Goal: Task Accomplishment & Management: Manage account settings

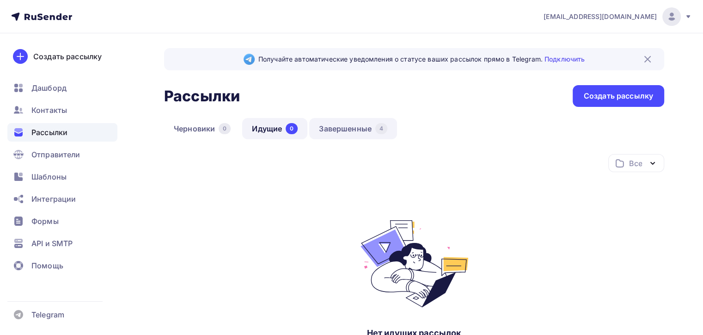
click at [349, 126] on link "Завершенные 4" at bounding box center [353, 128] width 88 height 21
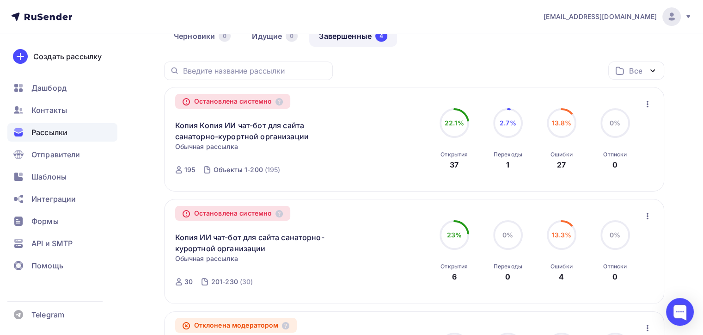
scroll to position [46, 0]
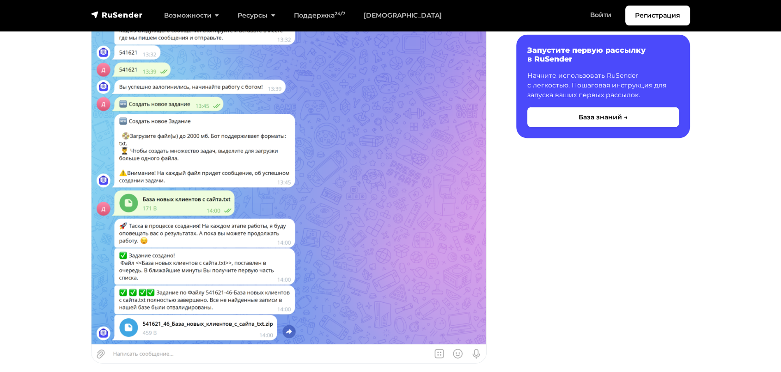
scroll to position [2311, 0]
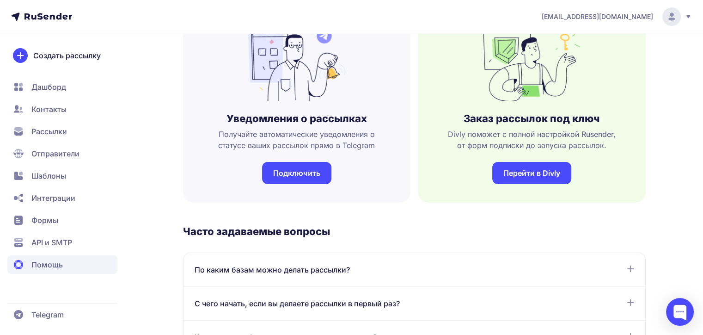
scroll to position [277, 0]
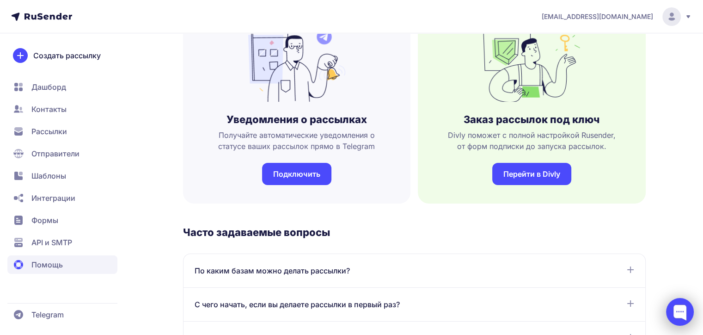
click at [678, 312] on div at bounding box center [680, 312] width 28 height 28
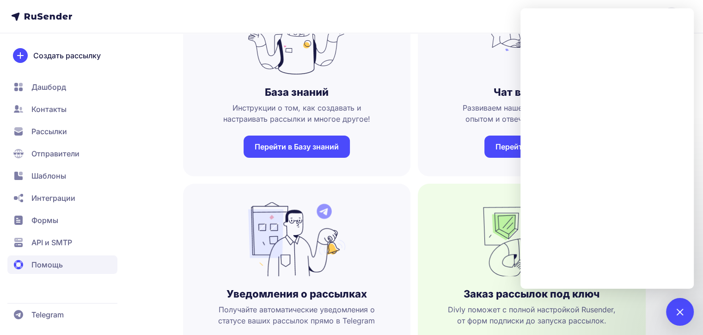
scroll to position [0, 0]
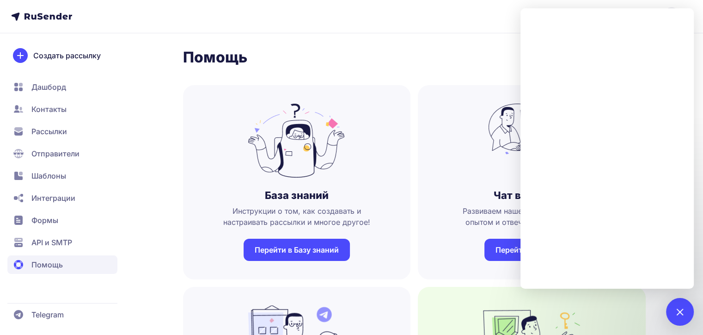
click at [418, 55] on h1 "Помощь" at bounding box center [414, 57] width 463 height 18
click at [675, 310] on div at bounding box center [679, 311] width 12 height 12
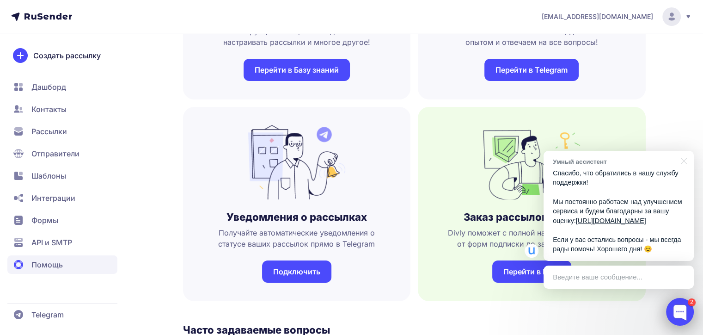
scroll to position [185, 0]
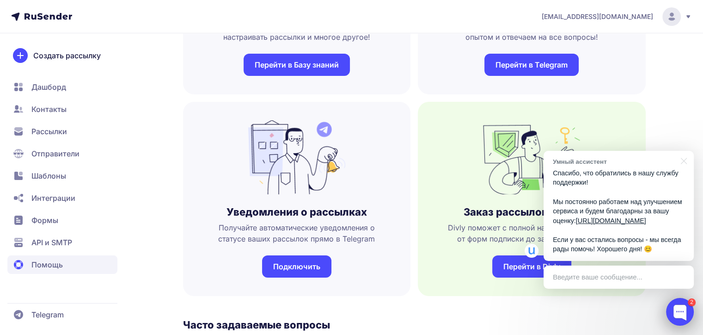
drag, startPoint x: 675, startPoint y: 300, endPoint x: 676, endPoint y: 310, distance: 9.3
click at [675, 301] on div at bounding box center [680, 312] width 28 height 28
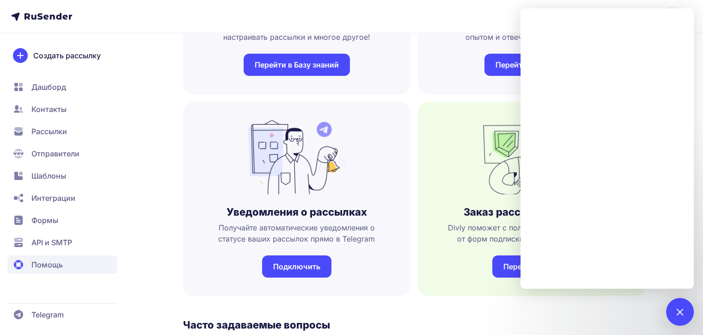
click at [270, 6] on header "[EMAIL_ADDRESS][DOMAIN_NAME]" at bounding box center [351, 16] width 703 height 33
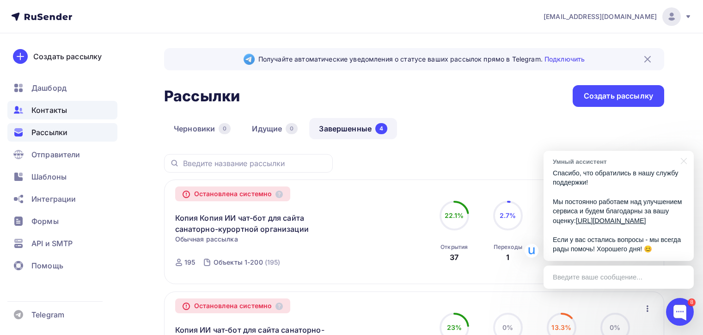
scroll to position [46, 0]
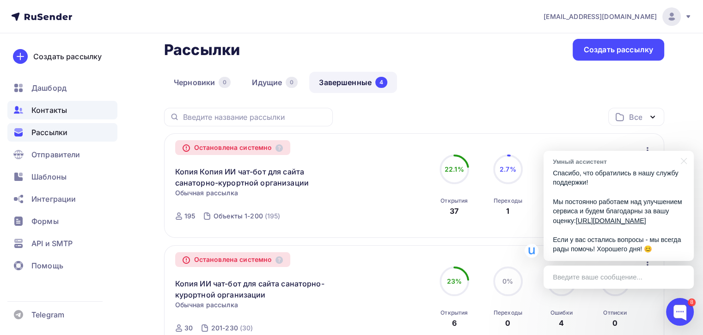
click at [45, 107] on span "Контакты" at bounding box center [49, 109] width 36 height 11
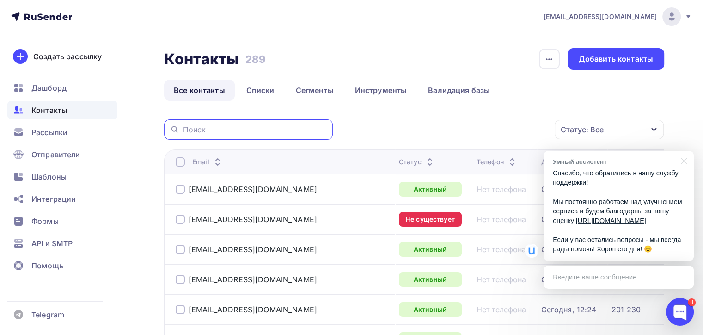
click at [296, 131] on input "text" at bounding box center [255, 129] width 144 height 10
click at [383, 130] on div "Статус: Все Статус Новый Активный Не существует Переполнен Недоступен Отписан О…" at bounding box center [501, 129] width 325 height 20
click at [257, 87] on link "Списки" at bounding box center [261, 89] width 48 height 21
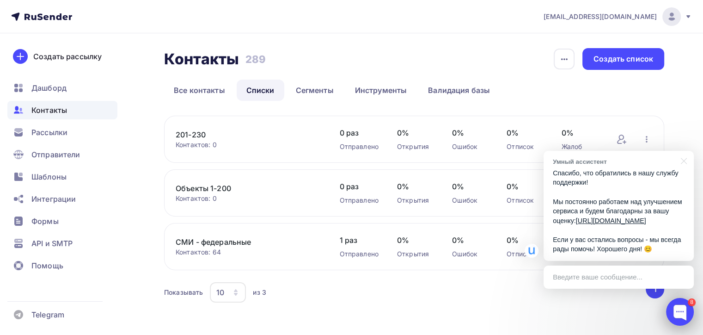
click at [678, 310] on div at bounding box center [680, 312] width 28 height 28
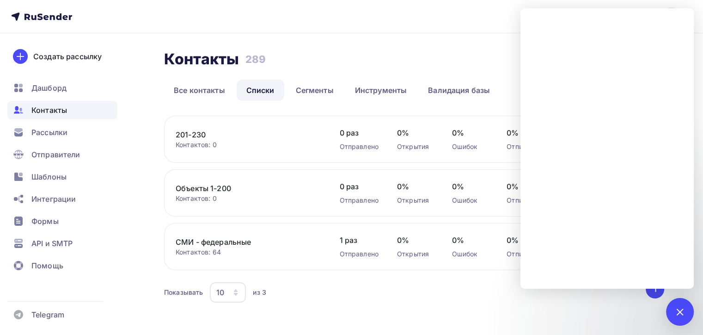
click at [149, 129] on div "Контакты Контакты 289 289 История импорта Создать список Все контакты Списки Се…" at bounding box center [351, 187] width 703 height 308
click at [679, 311] on div at bounding box center [679, 311] width 12 height 12
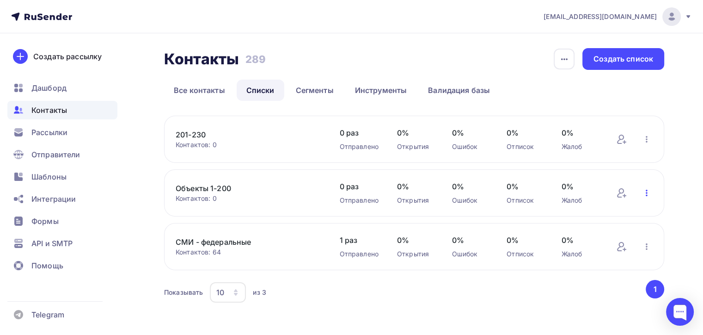
click at [646, 190] on icon "button" at bounding box center [647, 192] width 2 height 6
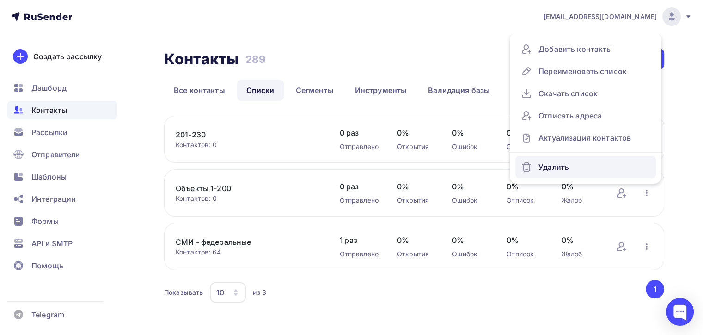
click at [547, 167] on div "Удалить" at bounding box center [585, 166] width 129 height 15
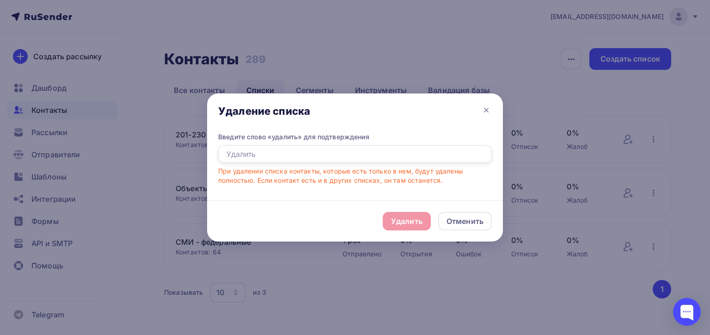
click at [252, 153] on input "text" at bounding box center [355, 154] width 274 height 18
type input "Удалить"
click at [402, 216] on div "Удалить" at bounding box center [406, 220] width 31 height 11
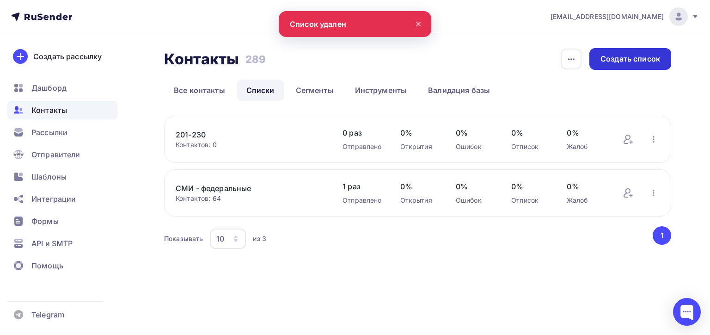
click at [630, 54] on div "Создать список" at bounding box center [630, 59] width 60 height 11
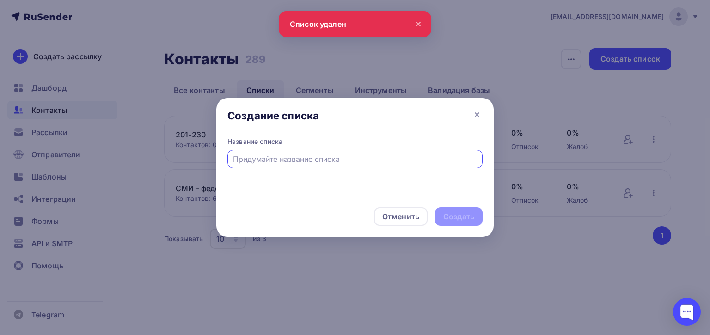
click at [249, 158] on input "text" at bounding box center [355, 158] width 244 height 11
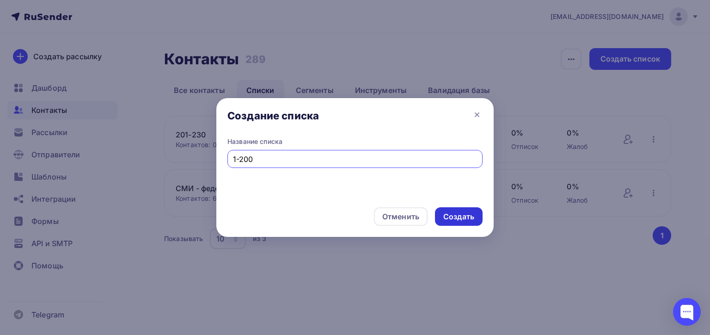
type input "1-200"
click at [447, 216] on div "Создать" at bounding box center [458, 216] width 31 height 11
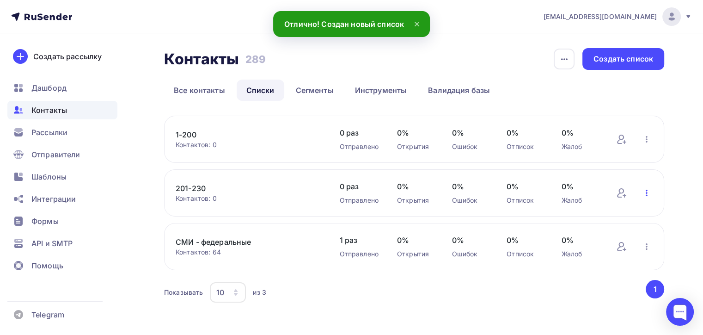
click at [647, 190] on icon "button" at bounding box center [647, 192] width 2 height 6
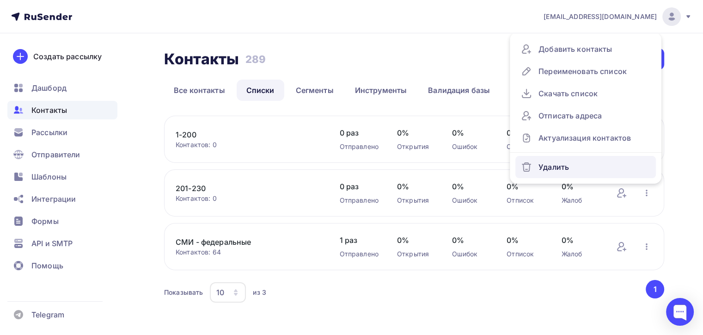
click at [558, 166] on div "Удалить" at bounding box center [585, 166] width 129 height 15
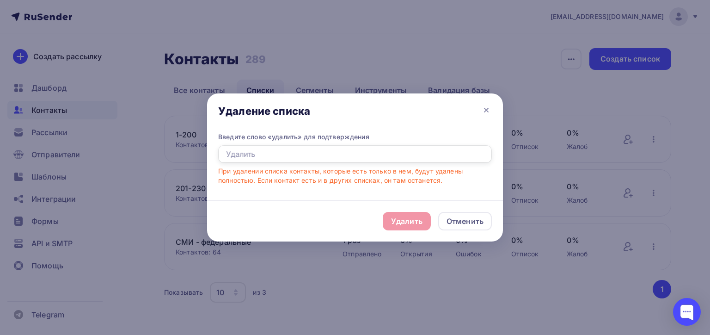
click at [246, 153] on input "text" at bounding box center [355, 154] width 274 height 18
type input "Удалить"
click at [394, 220] on div "Удалить" at bounding box center [406, 220] width 31 height 11
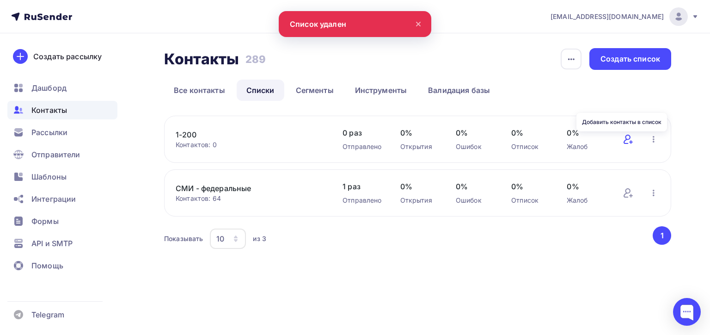
click at [628, 139] on icon at bounding box center [626, 138] width 7 height 9
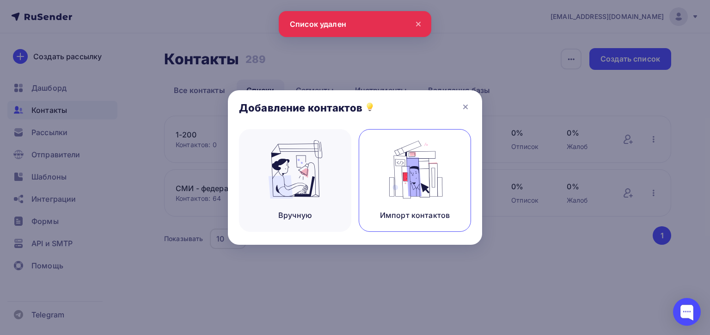
click at [414, 191] on img at bounding box center [415, 169] width 62 height 58
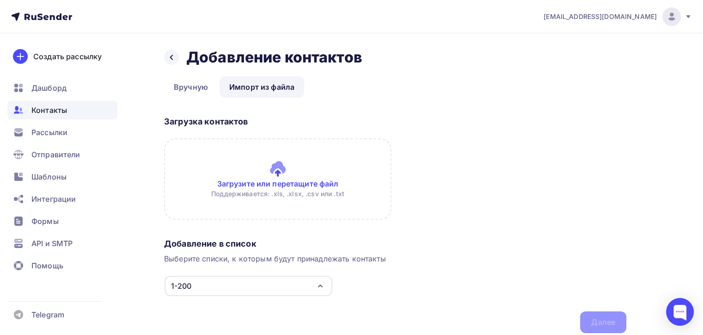
click at [269, 186] on input "file" at bounding box center [277, 178] width 227 height 81
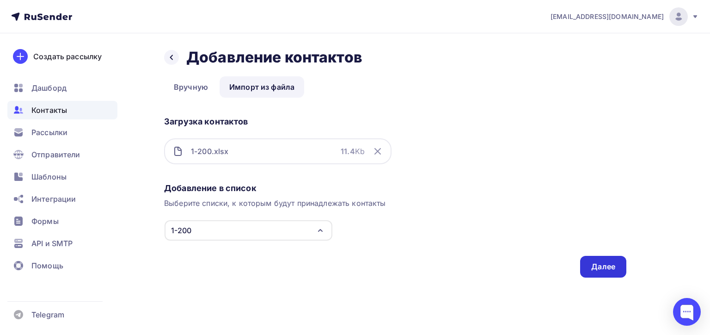
click at [603, 265] on div "Далее" at bounding box center [603, 266] width 24 height 11
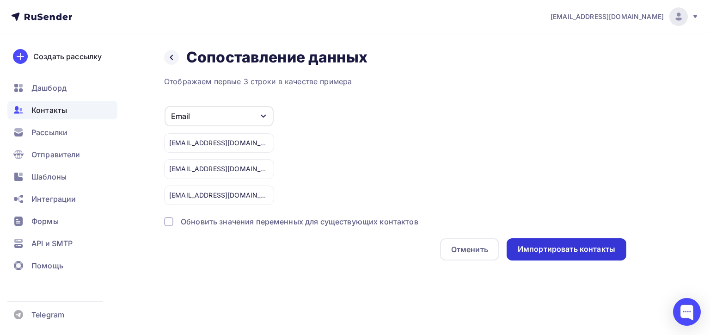
click at [567, 247] on div "Импортировать контакты" at bounding box center [567, 249] width 98 height 11
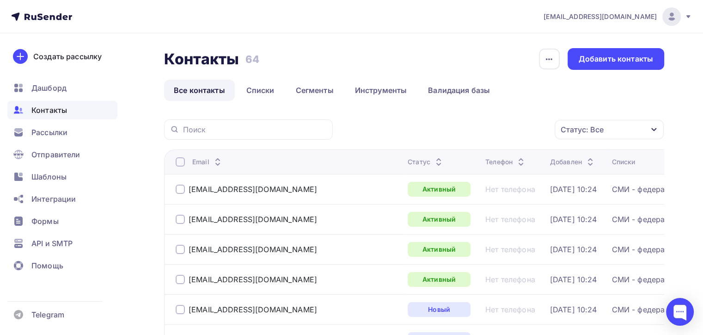
click at [357, 24] on nav "zakaz@sanata-travel.ru Аккаунт Тарифы Выйти Создать рассылку Дашборд Контакты Р…" at bounding box center [351, 16] width 703 height 33
